Goal: Use online tool/utility: Utilize a website feature to perform a specific function

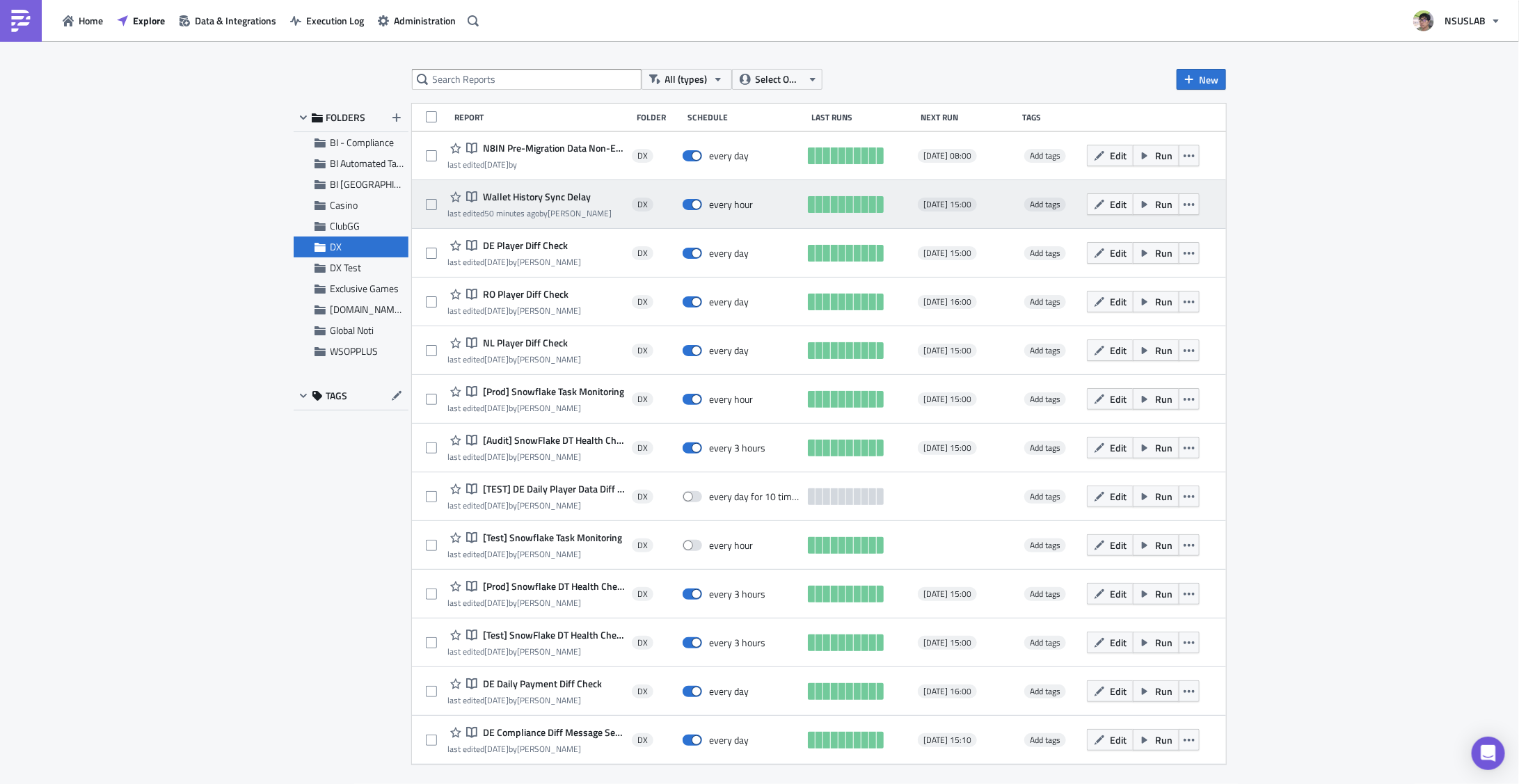
click at [554, 199] on span "Wallet History Sync Delay" at bounding box center [535, 197] width 111 height 13
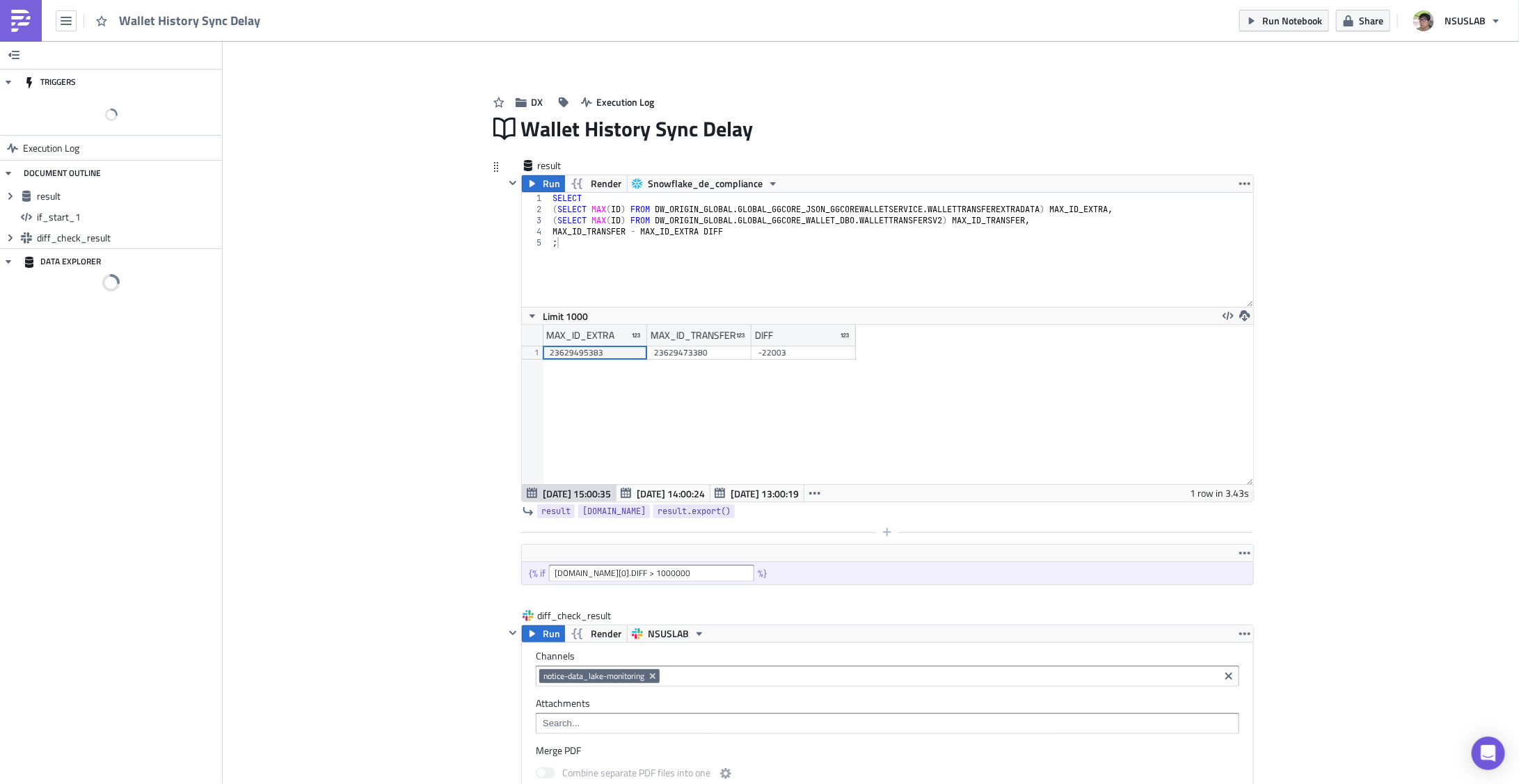
scroll to position [159, 731]
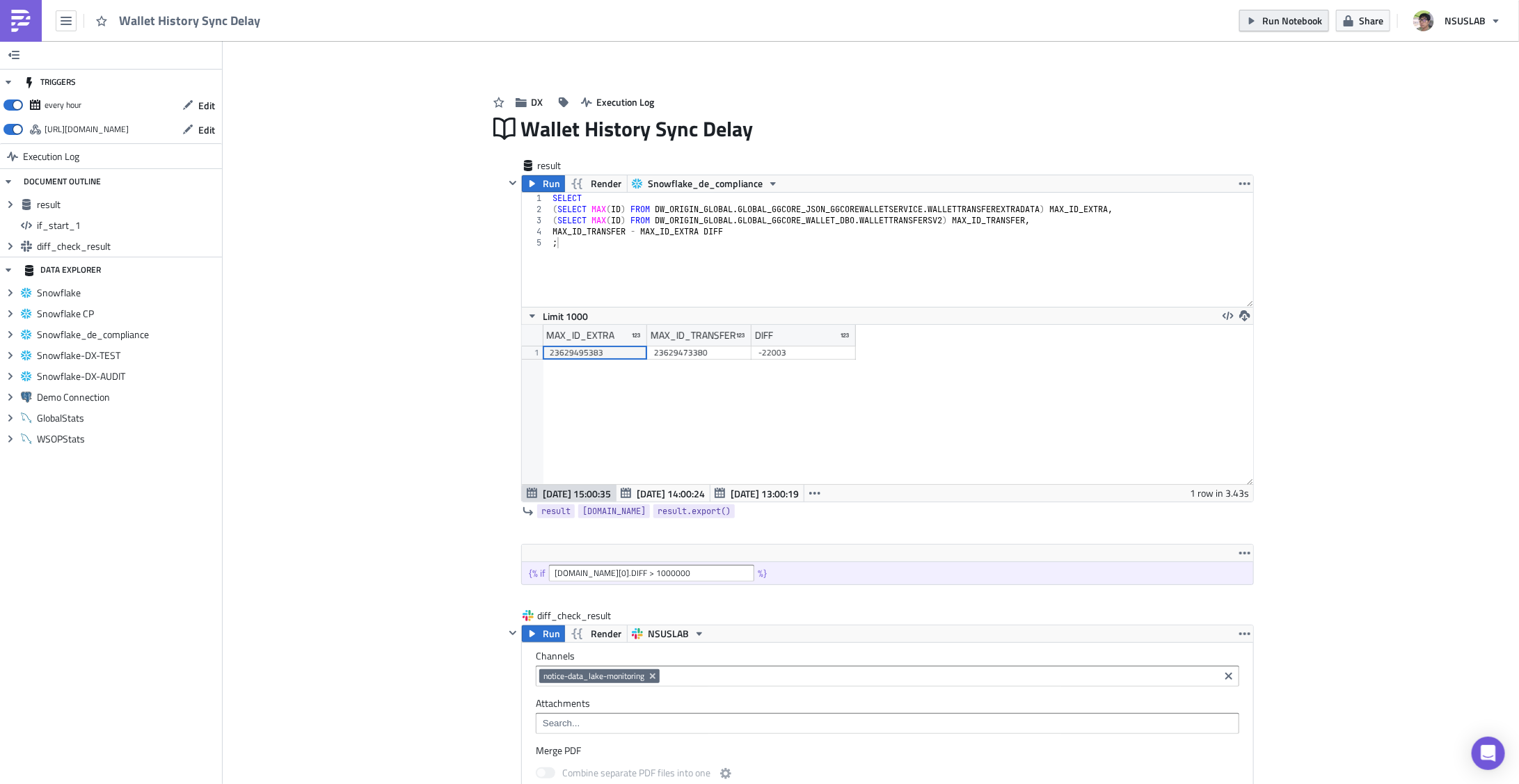
click at [1285, 22] on span "Run Notebook" at bounding box center [1292, 20] width 60 height 15
click at [1391, 438] on div "Add Image DX Execution Log Wallet History Sync Delay result Run Render Snowflak…" at bounding box center [871, 755] width 1296 height 1428
click at [402, 482] on div "Add Image DX Execution Log Wallet History Sync Delay result Run Render Snowflak…" at bounding box center [871, 755] width 1296 height 1428
click at [1420, 388] on div "Add Image DX Execution Log Wallet History Sync Delay result Run Render Snowflak…" at bounding box center [871, 755] width 1296 height 1428
click at [1368, 371] on div "Add Image DX Execution Log Wallet History Sync Delay result Run Render Snowflak…" at bounding box center [871, 755] width 1296 height 1428
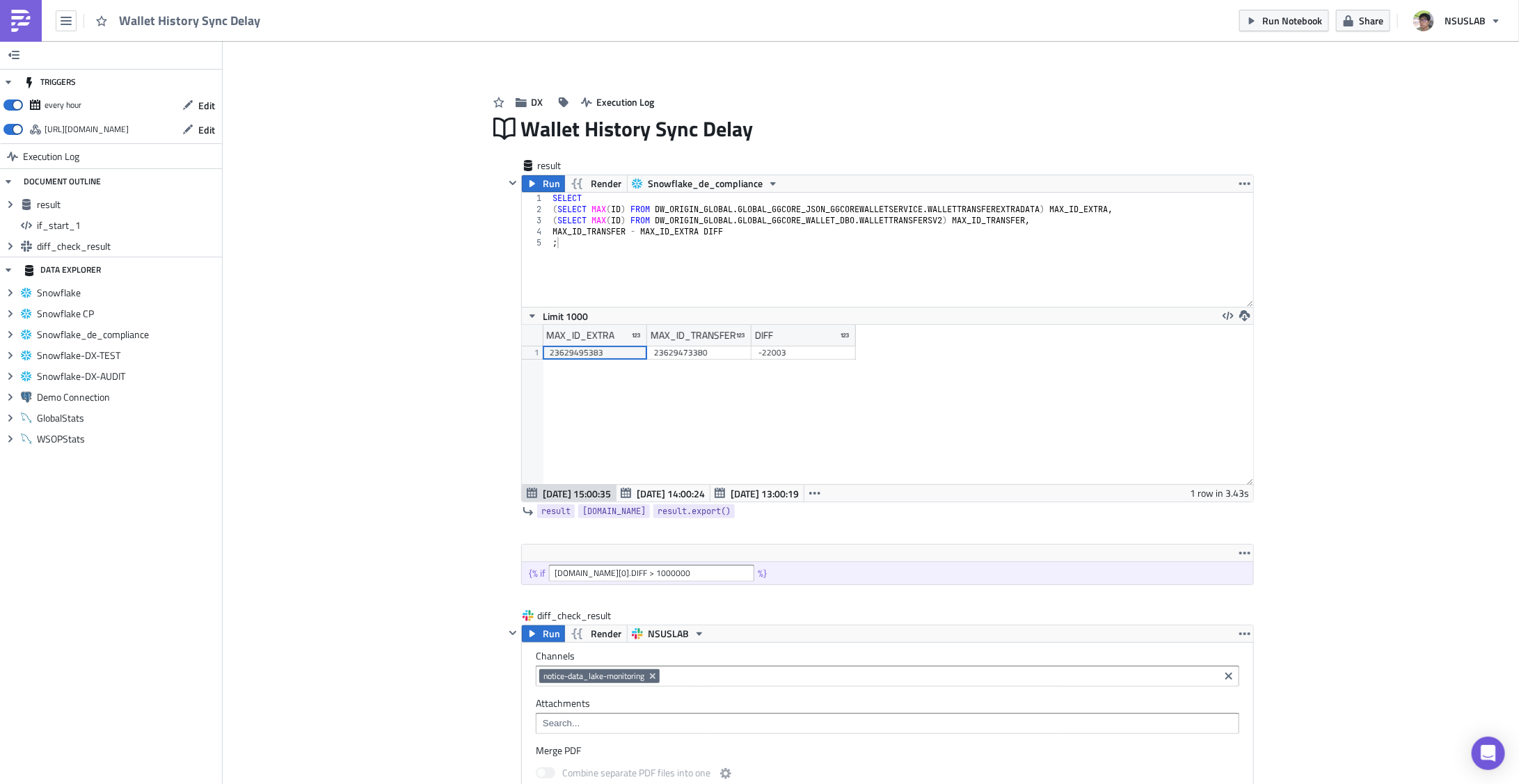
click at [1326, 276] on div "Add Image DX Execution Log Wallet History Sync Delay result Run Render Snowflak…" at bounding box center [871, 755] width 1296 height 1428
click at [537, 181] on button "Run" at bounding box center [543, 184] width 43 height 17
click at [410, 315] on div "Add Image DX Execution Log Wallet History Sync Delay result Run Render Snowflak…" at bounding box center [871, 755] width 1296 height 1428
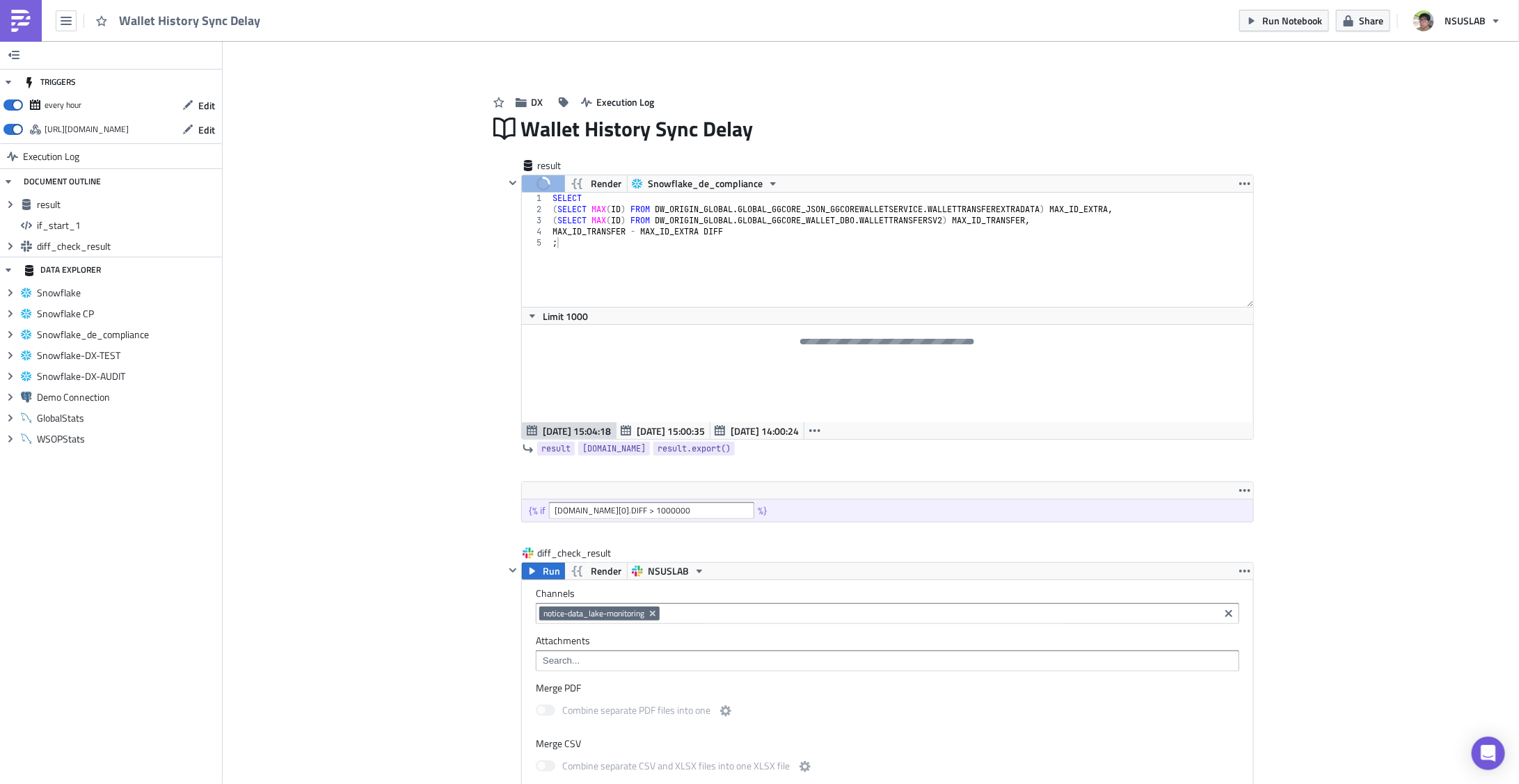
click at [1398, 413] on div "Add Image DX Execution Log Wallet History Sync Delay result Run Render Snowflak…" at bounding box center [871, 724] width 1296 height 1366
